Goal: Transaction & Acquisition: Purchase product/service

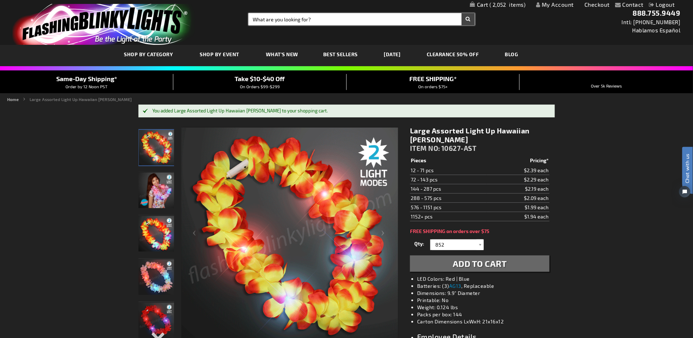
click at [292, 23] on input "Search" at bounding box center [362, 19] width 226 height 12
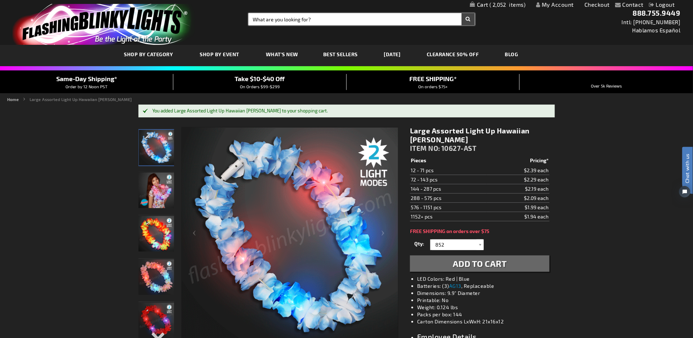
paste input "11211-PR"
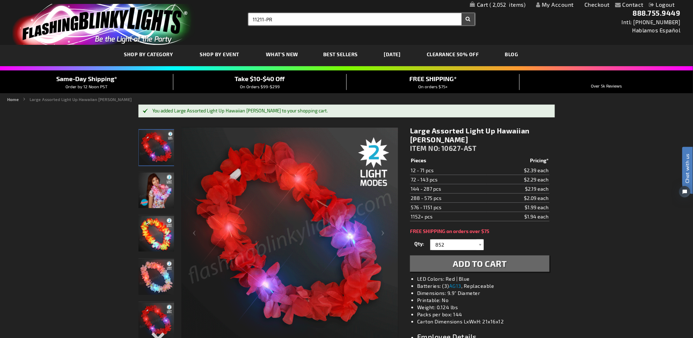
type input "11211-PR"
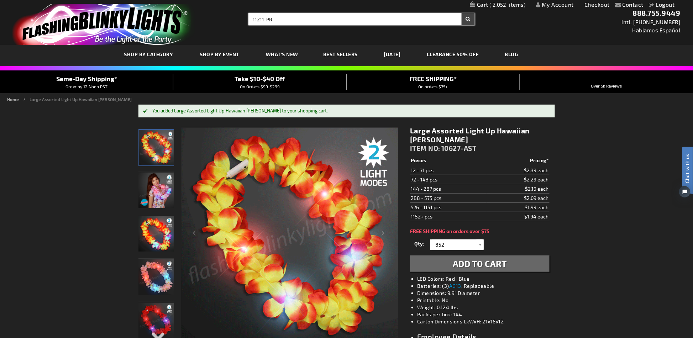
click at [462, 13] on button "Search" at bounding box center [468, 19] width 13 height 12
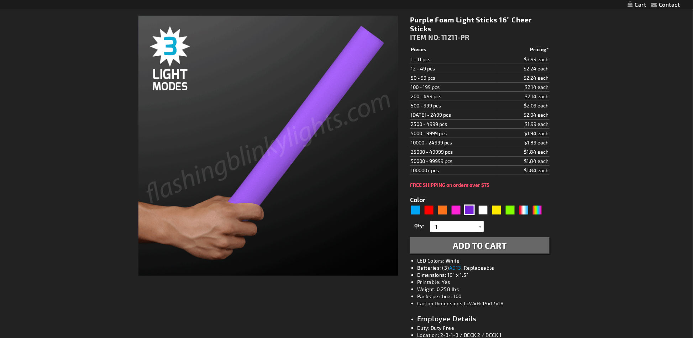
type input "5640"
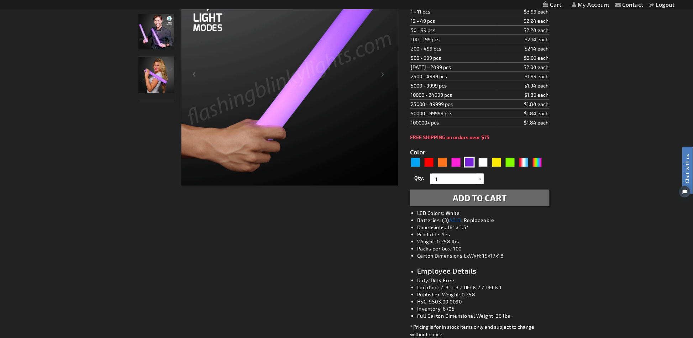
click at [459, 219] on link "AG13" at bounding box center [455, 220] width 12 height 6
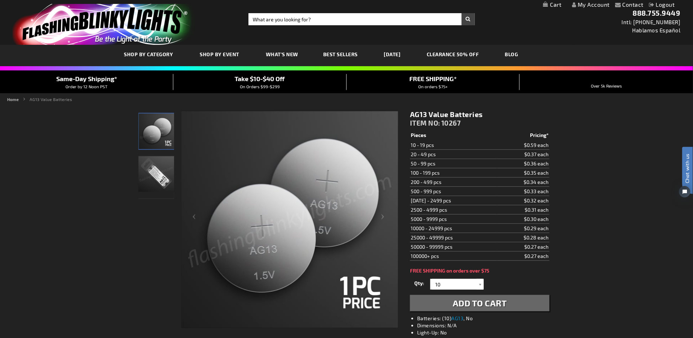
scroll to position [95, 0]
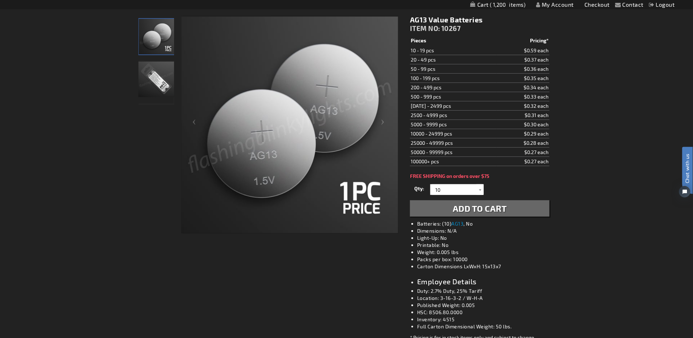
click at [587, 246] on div "Contact Compare Products My Account Checkout Logout Skip to Content My Cart 1,2…" at bounding box center [346, 263] width 693 height 716
click at [478, 188] on div at bounding box center [480, 189] width 7 height 11
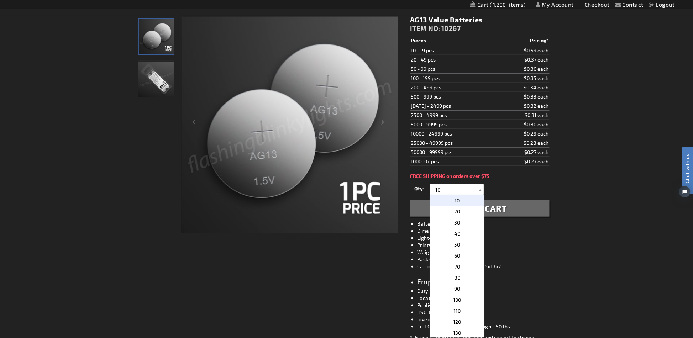
click at [616, 181] on div "Contact Compare Products My Account Checkout Logout Skip to Content My Cart 1,2…" at bounding box center [346, 263] width 693 height 716
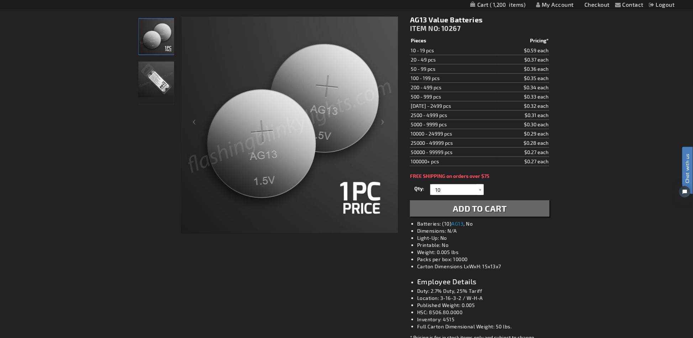
click at [596, 158] on div "Contact Compare Products My Account Checkout Logout Skip to Content My Cart 1,2…" at bounding box center [346, 263] width 693 height 716
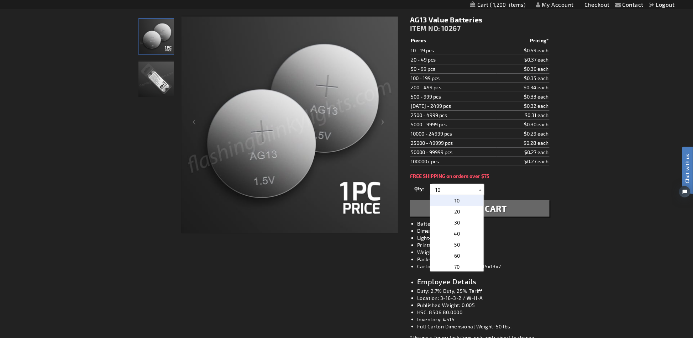
click at [475, 190] on input "10" at bounding box center [458, 189] width 52 height 11
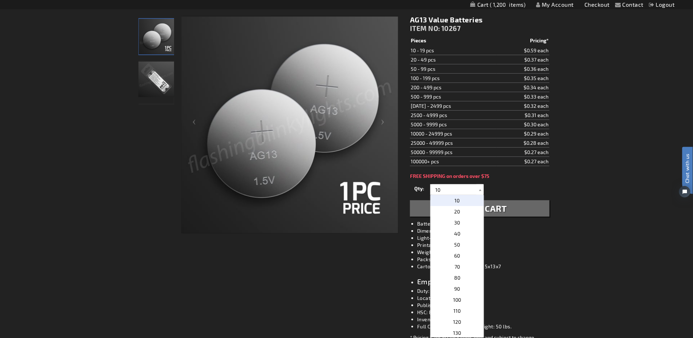
click at [459, 205] on p "10" at bounding box center [456, 200] width 53 height 11
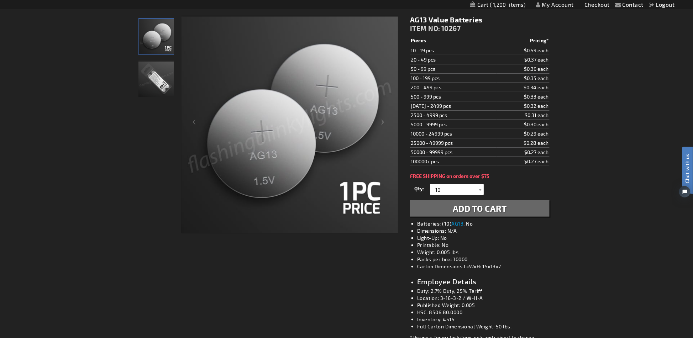
click at [548, 252] on li "Weight: 0.005 lbs" at bounding box center [486, 252] width 139 height 7
click at [606, 124] on div "Contact Compare Products My Account Checkout Logout Skip to Content My Cart 1,2…" at bounding box center [346, 263] width 693 height 716
click at [481, 191] on div at bounding box center [480, 189] width 7 height 11
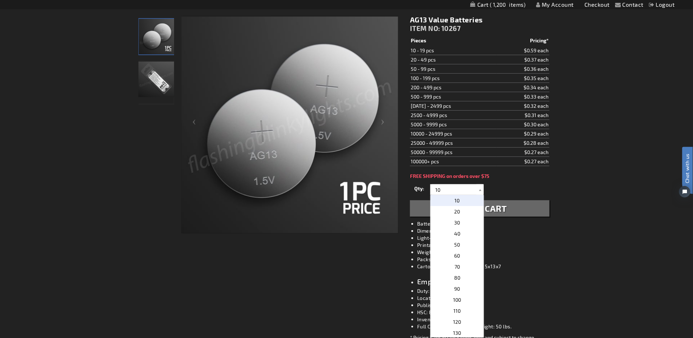
click at [601, 157] on div "Contact Compare Products My Account Checkout Logout Skip to Content My Cart 1,2…" at bounding box center [346, 263] width 693 height 716
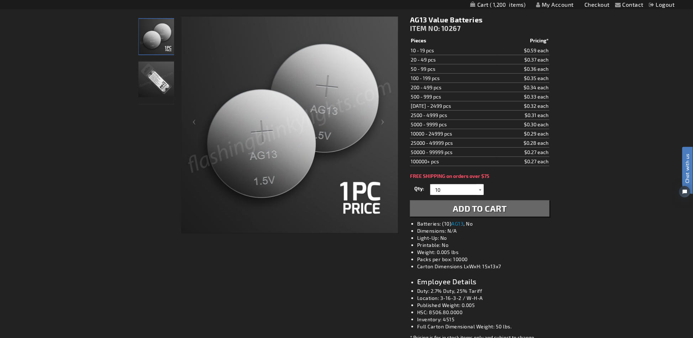
click at [477, 193] on div at bounding box center [480, 189] width 7 height 11
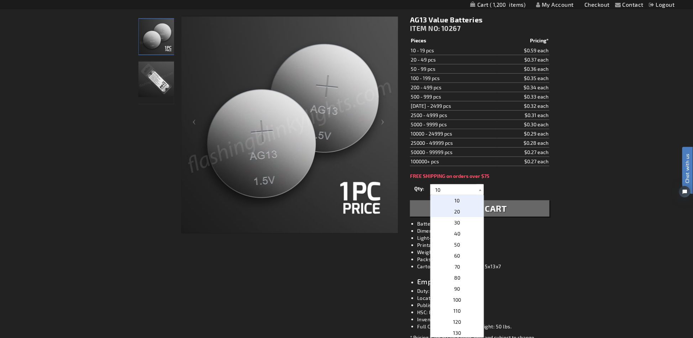
click at [456, 212] on span "20" at bounding box center [457, 212] width 6 height 6
type input "20"
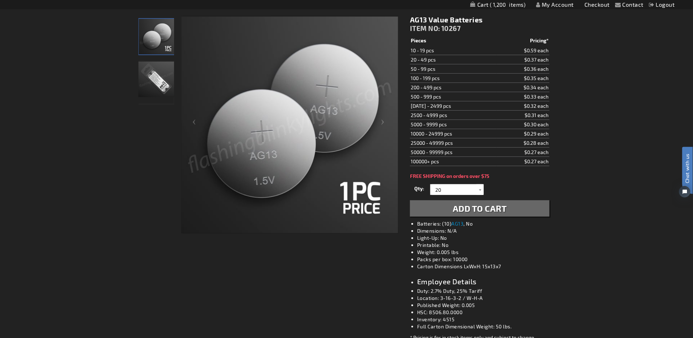
click at [610, 178] on div "Contact Compare Products My Account Checkout Logout Skip to Content My Cart 1,2…" at bounding box center [346, 263] width 693 height 716
click at [624, 136] on div "Contact Compare Products My Account Checkout Logout Skip to Content My Cart 1,2…" at bounding box center [346, 263] width 693 height 716
click at [442, 56] on td "20 - 49 pcs" at bounding box center [453, 59] width 87 height 9
drag, startPoint x: 437, startPoint y: 59, endPoint x: 412, endPoint y: 59, distance: 24.6
click at [410, 61] on td "20 - 49 pcs" at bounding box center [453, 59] width 87 height 9
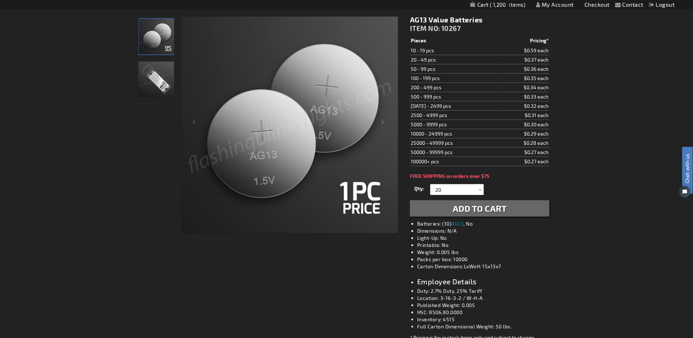
click at [436, 54] on td "10 - 19 pcs" at bounding box center [453, 50] width 87 height 9
drag, startPoint x: 437, startPoint y: 49, endPoint x: 403, endPoint y: 47, distance: 34.6
click at [403, 47] on div "Checkout as a new customer Creating an account has many benefits: See order and…" at bounding box center [346, 235] width 417 height 451
click at [642, 48] on div "Contact Compare Products My Account Checkout Logout Skip to Content My Cart 1,2…" at bounding box center [346, 263] width 693 height 716
click at [453, 28] on span "10267" at bounding box center [451, 28] width 20 height 8
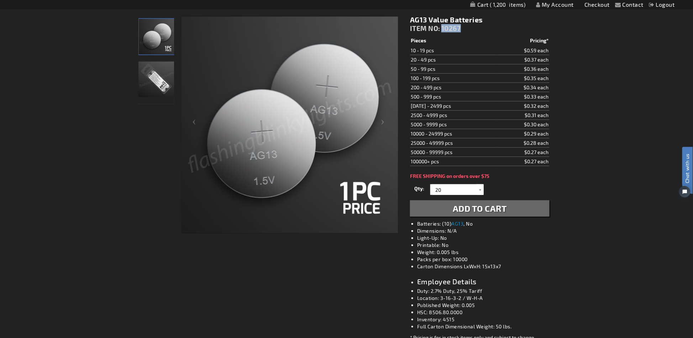
click at [453, 28] on span "10267" at bounding box center [451, 28] width 20 height 8
copy span "10267"
